Goal: Transaction & Acquisition: Purchase product/service

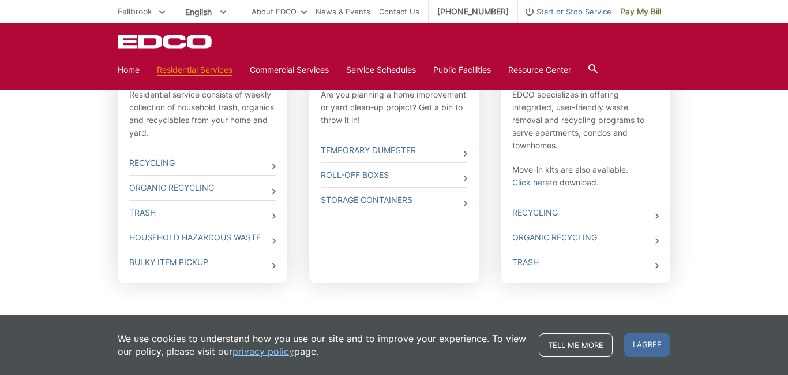
scroll to position [438, 0]
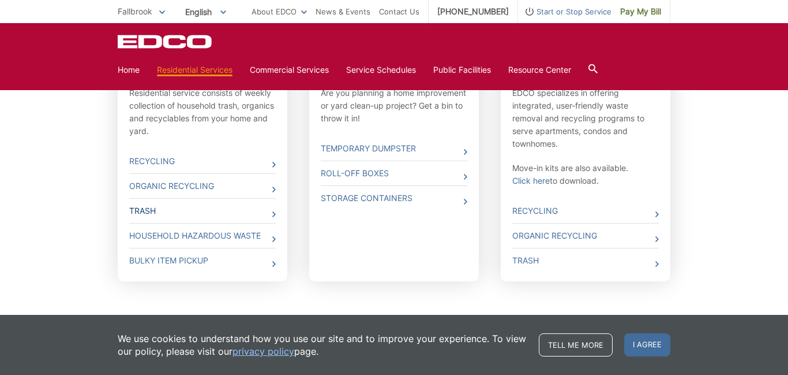
click at [203, 211] on link "Trash" at bounding box center [202, 211] width 147 height 24
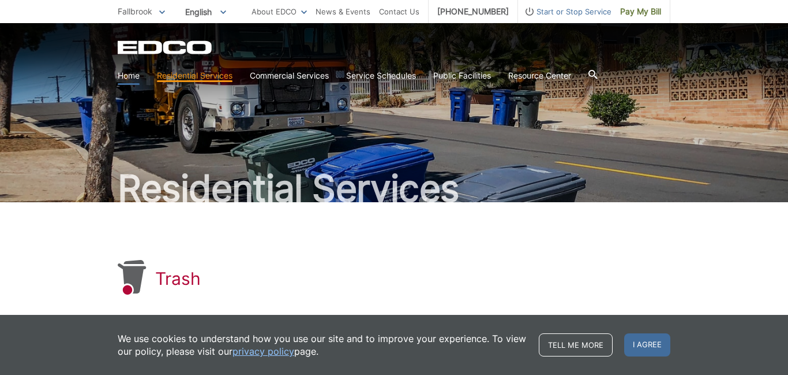
click at [122, 78] on link "Home" at bounding box center [129, 75] width 22 height 13
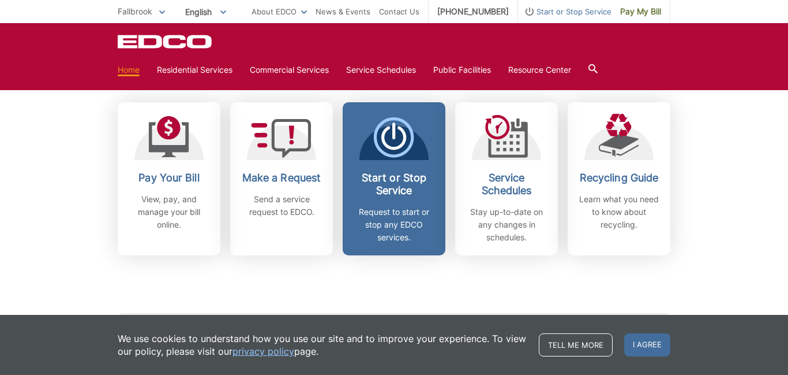
scroll to position [323, 0]
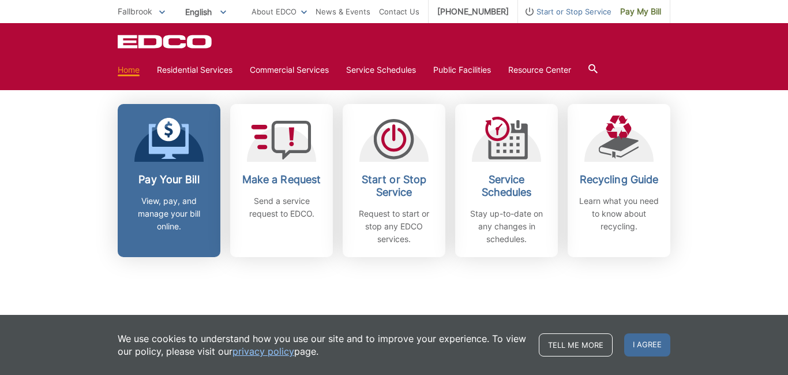
click at [193, 179] on h2 "Pay Your Bill" at bounding box center [168, 179] width 85 height 13
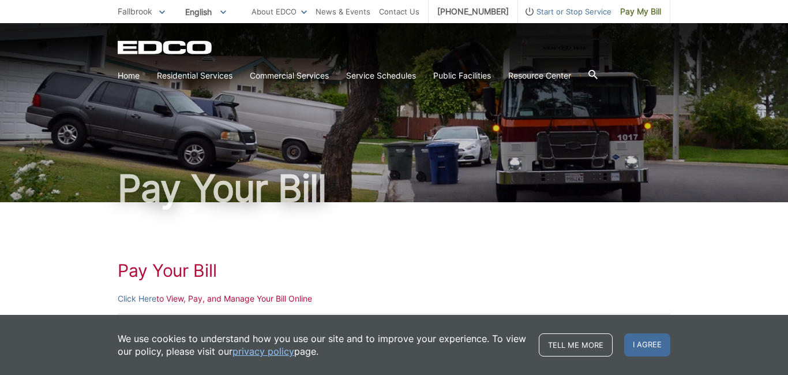
scroll to position [185, 0]
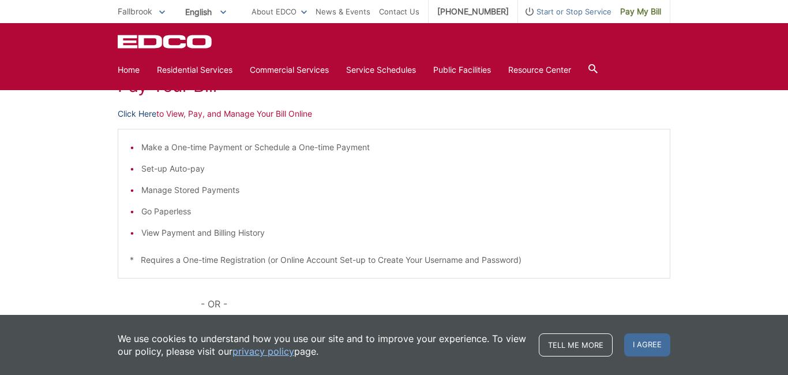
click at [150, 114] on link "Click Here" at bounding box center [137, 113] width 39 height 13
